Goal: Navigation & Orientation: Find specific page/section

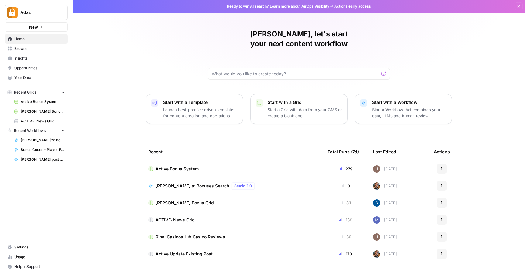
click at [34, 46] on span "Browse" at bounding box center [39, 48] width 51 height 5
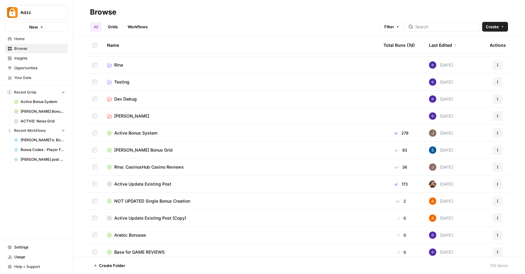
scroll to position [89, 0]
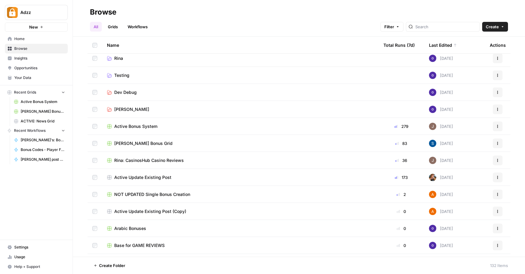
click at [213, 175] on div "Active Update Existing Post" at bounding box center [240, 177] width 267 height 6
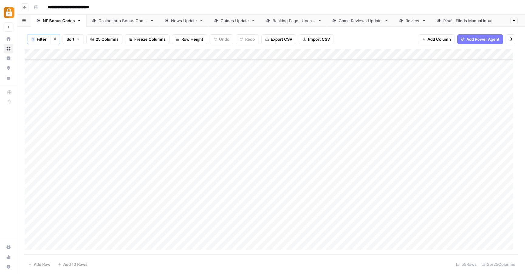
scroll to position [377, 0]
click at [136, 23] on link "Casinoshub Bonus Codes" at bounding box center [123, 21] width 73 height 12
click at [63, 21] on div "NP Bonus Codes" at bounding box center [59, 21] width 32 height 6
click at [40, 40] on span "Filter" at bounding box center [42, 39] width 10 height 6
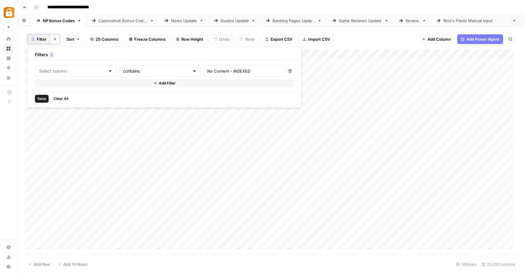
type input "Note"
click at [98, 31] on div "1 Filter Clear filters Sort 25 Columns Freeze Columns Row Height Undo Redo Expo…" at bounding box center [271, 39] width 493 height 20
click at [40, 38] on span "Filter" at bounding box center [42, 39] width 10 height 6
click at [109, 30] on div "1 Filter Clear filters Sort 25 Columns Freeze Columns Row Height Undo Redo Expo…" at bounding box center [271, 39] width 493 height 20
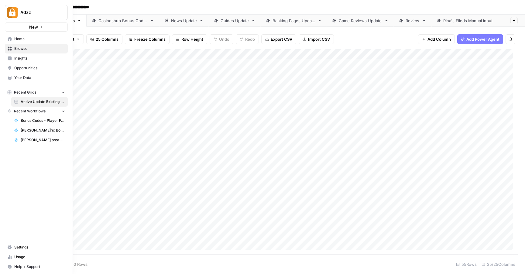
click at [36, 80] on link "Your Data" at bounding box center [36, 78] width 63 height 10
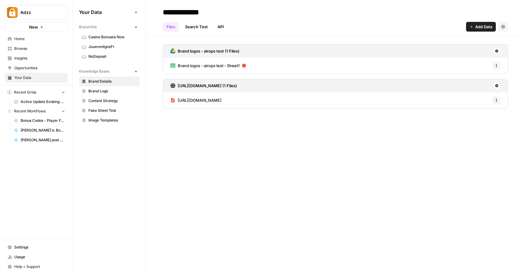
click at [103, 101] on span "Content Strategy" at bounding box center [112, 100] width 48 height 5
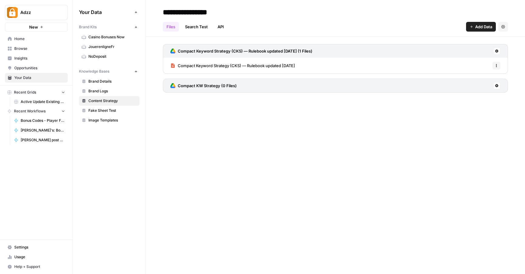
click at [266, 51] on h3 "Compact Keyword Strategy (CKS) — Rulebook updated [DATE] (1 Files)" at bounding box center [245, 51] width 135 height 6
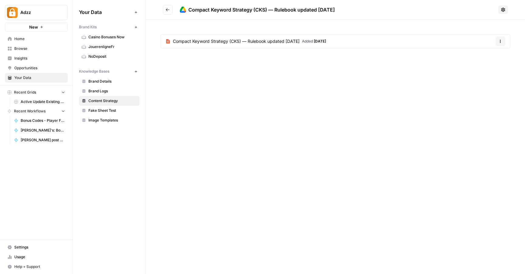
click at [34, 48] on span "Browse" at bounding box center [39, 48] width 51 height 5
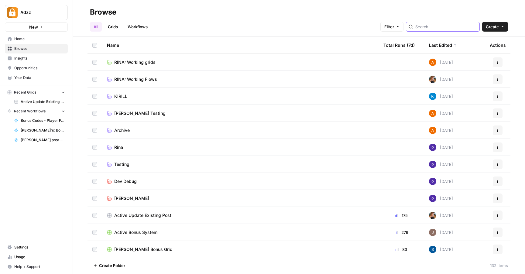
click at [443, 26] on input "search" at bounding box center [446, 27] width 62 height 6
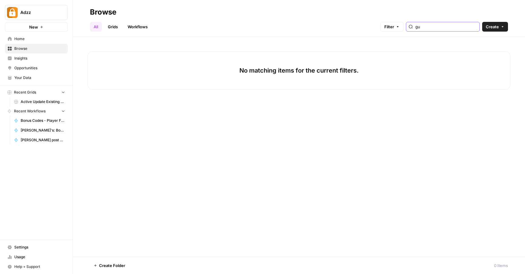
type input "g"
type input "A"
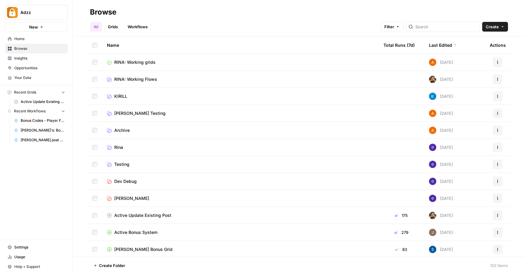
click at [115, 25] on link "Grids" at bounding box center [112, 27] width 17 height 10
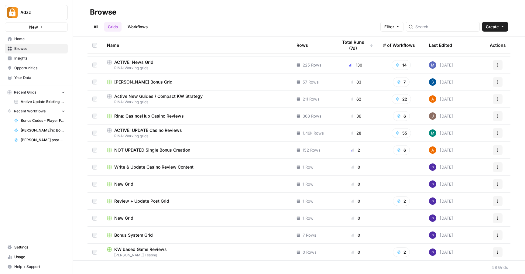
scroll to position [32, 0]
click at [225, 100] on span "RINA: Working grids" at bounding box center [197, 100] width 180 height 5
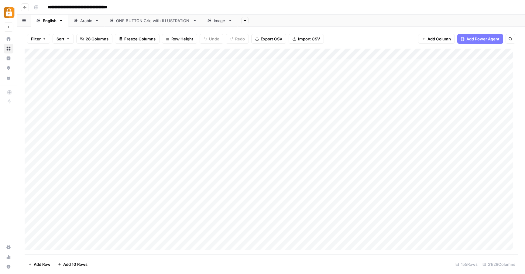
click at [264, 8] on div "**********" at bounding box center [274, 7] width 487 height 10
click at [338, 94] on div "Add Column" at bounding box center [271, 152] width 493 height 206
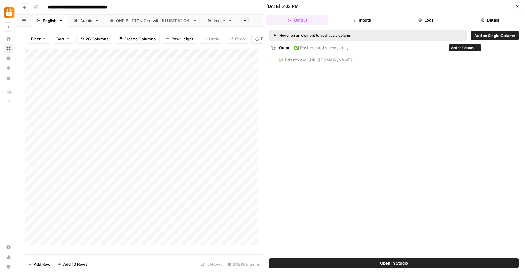
click at [352, 57] on div "Output ✅ Post created successfully 📝 Edit review: [URL][DOMAIN_NAME]" at bounding box center [315, 54] width 73 height 18
click at [352, 61] on span "✅ Post created successfully 📝 Edit review: [URL][DOMAIN_NAME]" at bounding box center [315, 53] width 73 height 17
click at [285, 60] on span "✅ Post created successfully 📝 Edit review: [URL][DOMAIN_NAME]" at bounding box center [315, 53] width 73 height 17
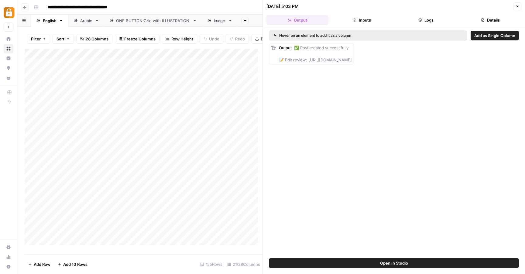
drag, startPoint x: 306, startPoint y: 60, endPoint x: 450, endPoint y: 67, distance: 143.5
click at [450, 67] on div "Hover on an element to add it as a column Add as Single Column Output ✅ Post cr…" at bounding box center [394, 142] width 262 height 231
copy span "ttps://[DOMAIN_NAME][URL]"
click at [362, 104] on div "Hover on an element to add it as a column Add as Single Column Output ✅ Post cr…" at bounding box center [394, 142] width 262 height 231
click at [518, 7] on icon "button" at bounding box center [517, 7] width 4 height 4
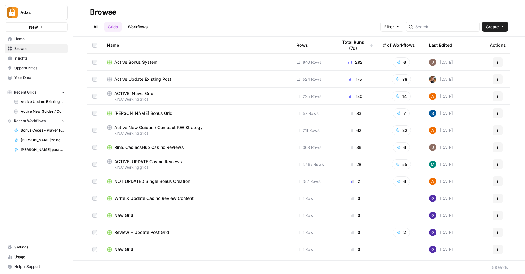
click at [183, 64] on div "Active Bonus System" at bounding box center [197, 62] width 180 height 6
click at [192, 111] on div "[PERSON_NAME] Bonus Grid" at bounding box center [197, 113] width 180 height 6
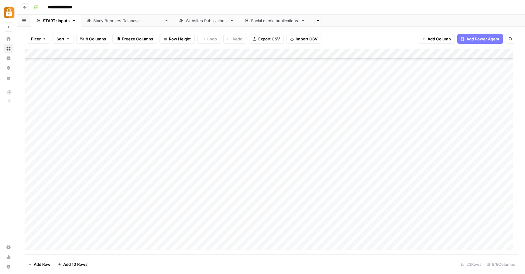
scroll to position [0, 1]
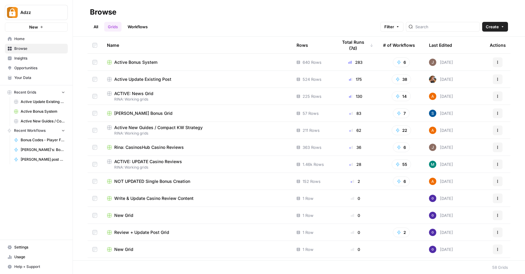
click at [161, 63] on div "Active Bonus System" at bounding box center [197, 62] width 180 height 6
